Goal: Transaction & Acquisition: Purchase product/service

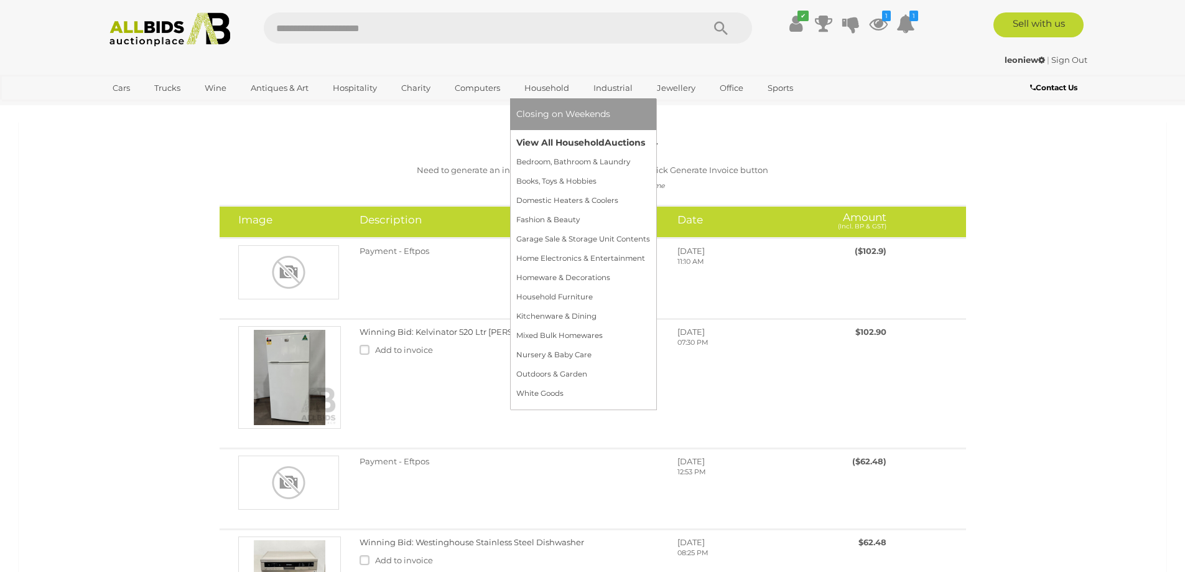
click at [566, 140] on link "View All Household Auctions" at bounding box center [583, 142] width 134 height 19
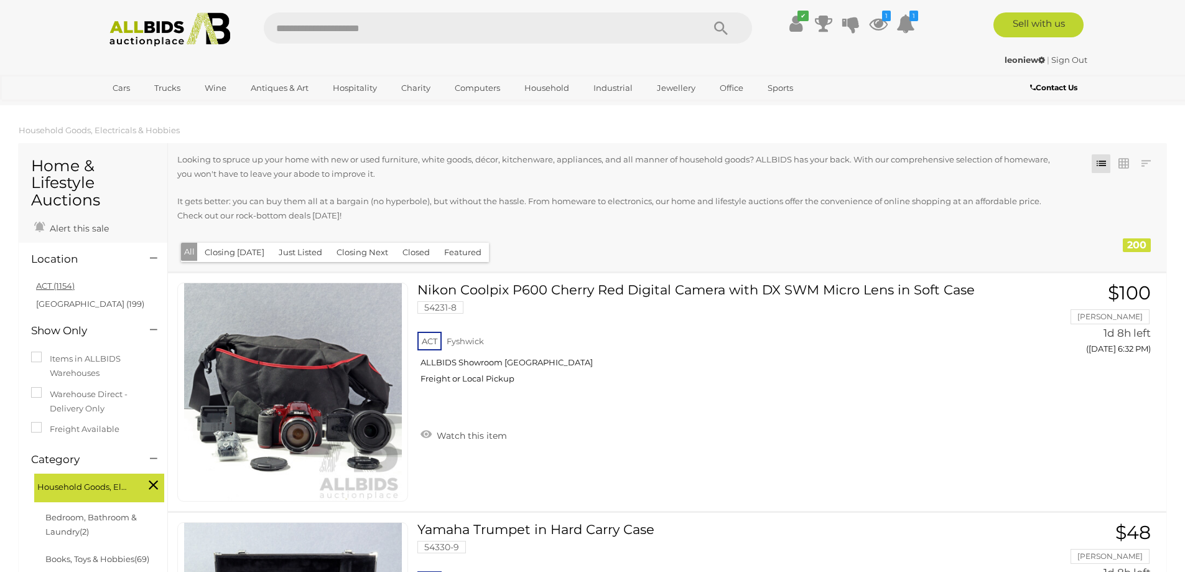
click at [45, 283] on link "ACT (1154)" at bounding box center [55, 286] width 39 height 10
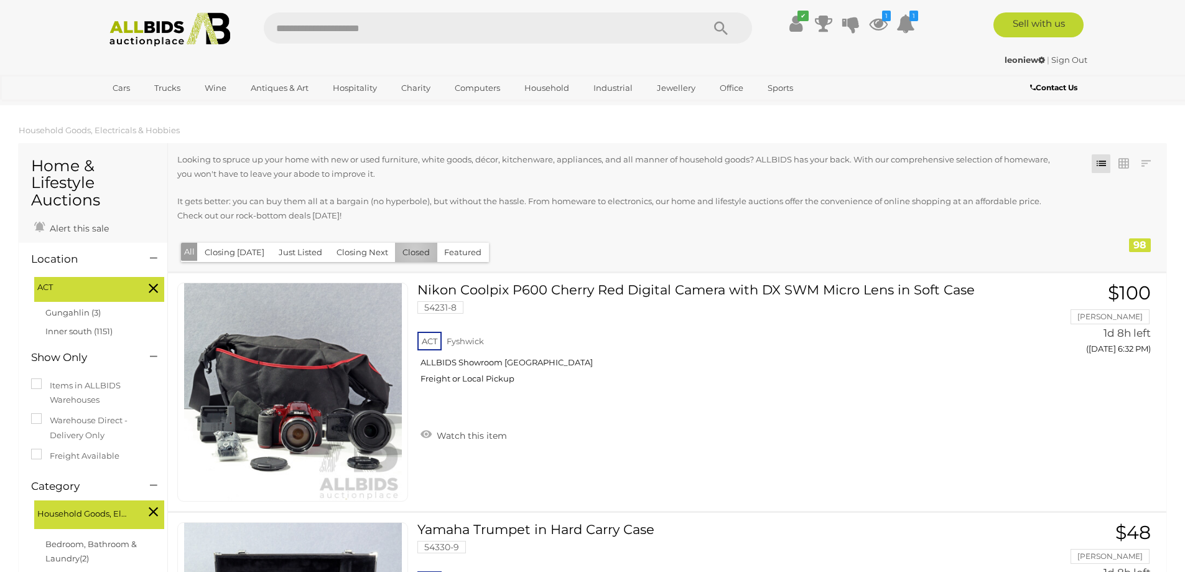
click at [410, 249] on button "Closed" at bounding box center [416, 252] width 42 height 19
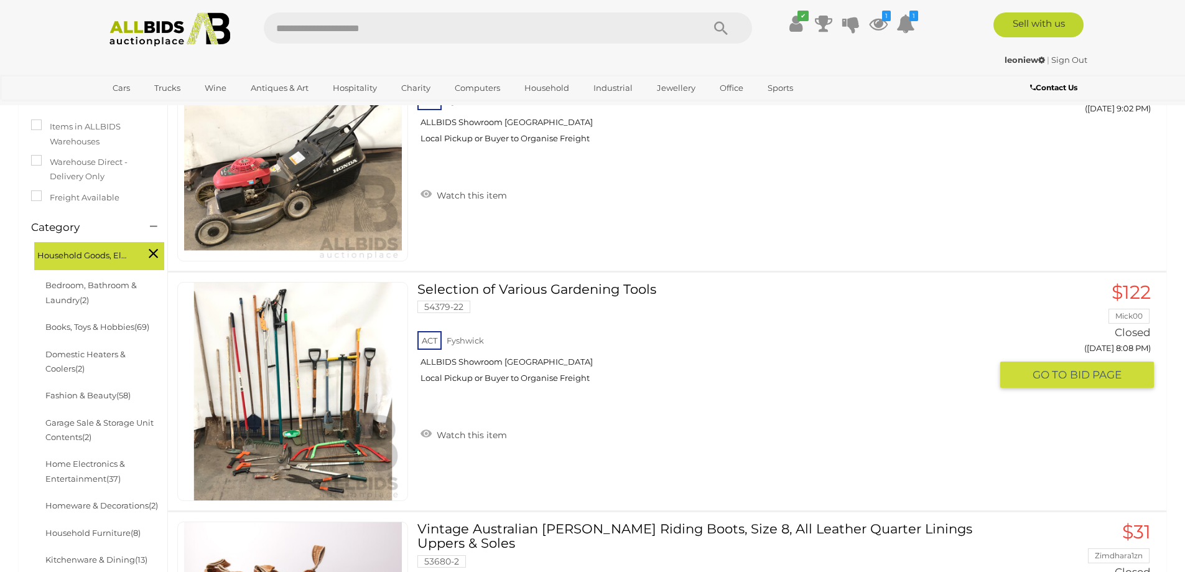
scroll to position [124, 0]
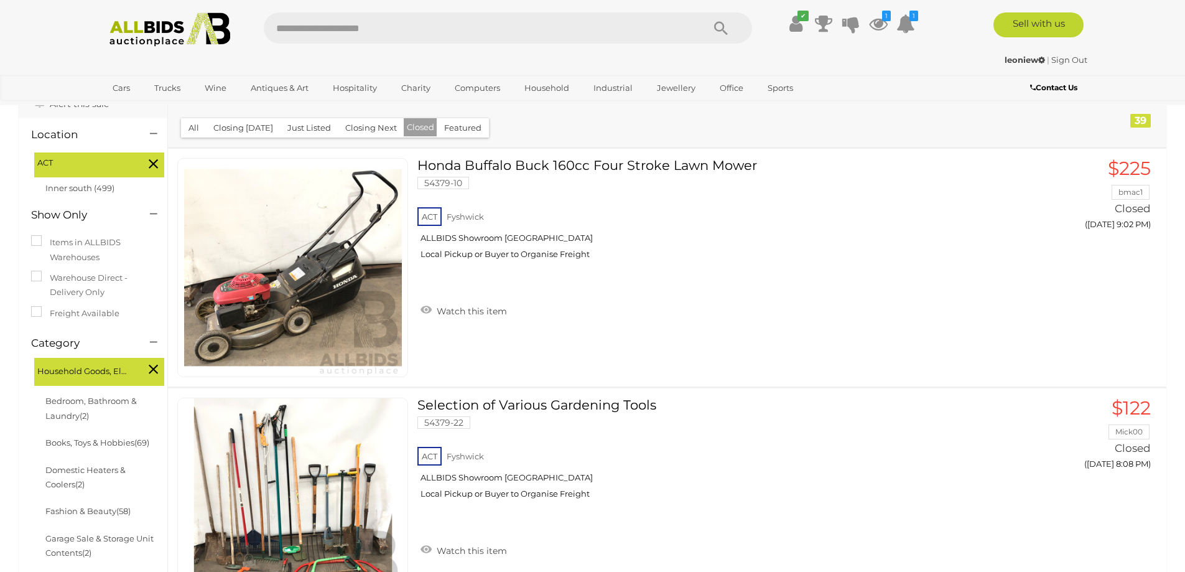
click at [194, 123] on button "All" at bounding box center [194, 127] width 26 height 19
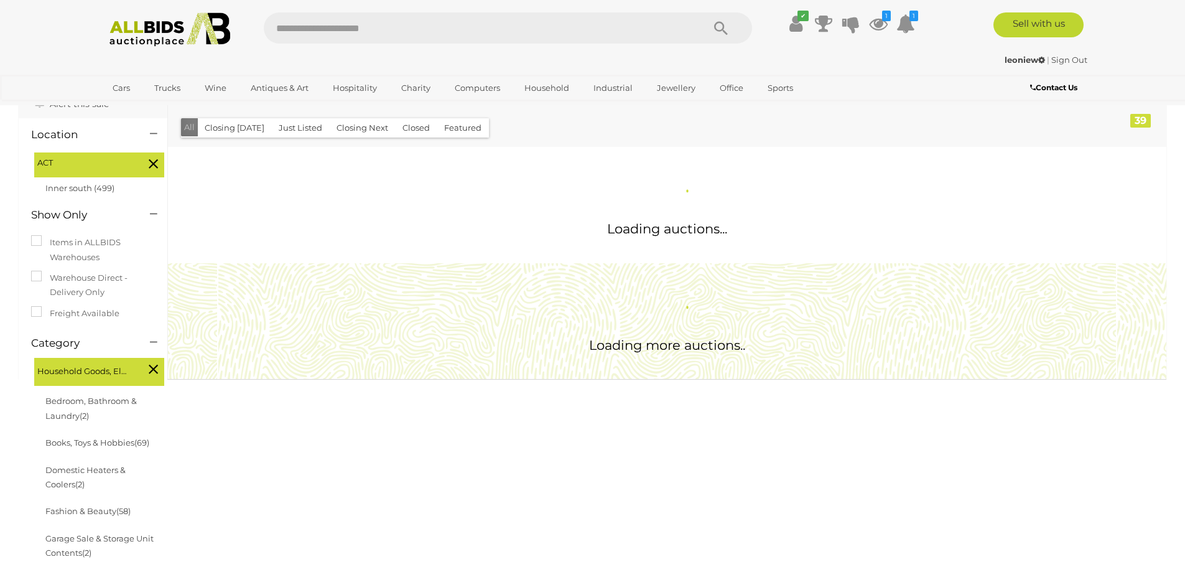
scroll to position [0, 0]
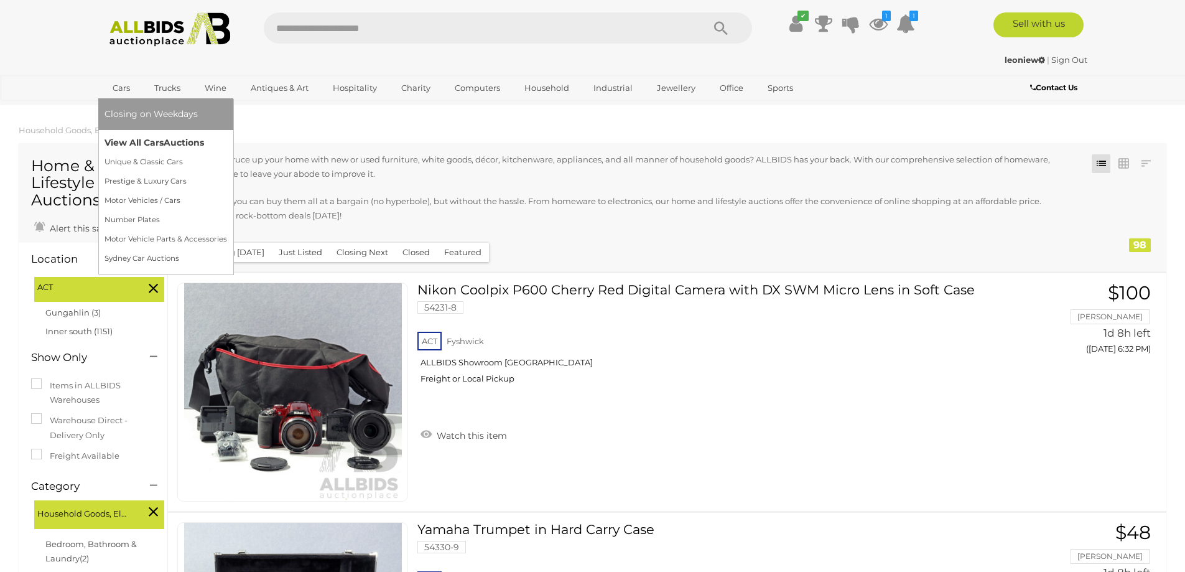
click at [139, 139] on link "View All Cars Auctions" at bounding box center [166, 142] width 123 height 19
